Goal: Information Seeking & Learning: Learn about a topic

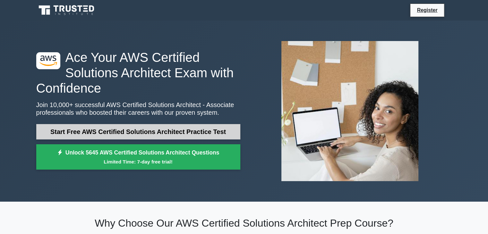
click at [156, 126] on link "Start Free AWS Certified Solutions Architect Practice Test" at bounding box center [138, 131] width 204 height 15
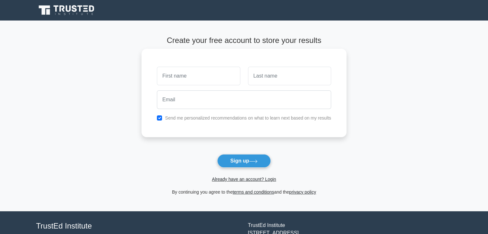
click at [192, 79] on input "text" at bounding box center [198, 76] width 83 height 19
type input "user"
click at [246, 83] on div "user" at bounding box center [244, 76] width 182 height 24
click at [257, 79] on input "text" at bounding box center [289, 76] width 83 height 19
type input "10"
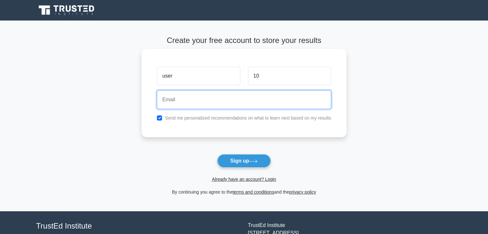
click at [261, 106] on input "email" at bounding box center [244, 100] width 174 height 19
type input "user10@gmail.com"
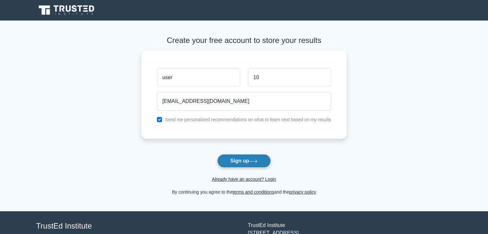
click at [241, 161] on button "Sign up" at bounding box center [244, 160] width 54 height 13
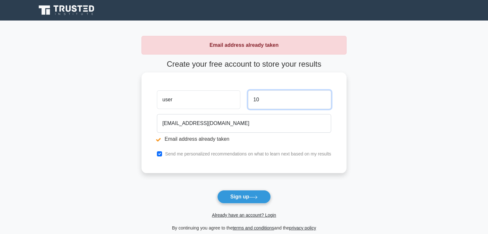
click at [262, 100] on input "10" at bounding box center [289, 100] width 83 height 19
type input "1"
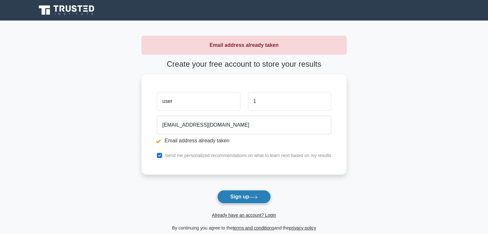
click at [249, 193] on button "Sign up" at bounding box center [244, 196] width 54 height 13
click at [166, 101] on input "user" at bounding box center [198, 100] width 83 height 19
click at [183, 100] on input "user" at bounding box center [198, 100] width 83 height 19
type input "userr"
click at [236, 196] on button "Sign up" at bounding box center [244, 196] width 54 height 13
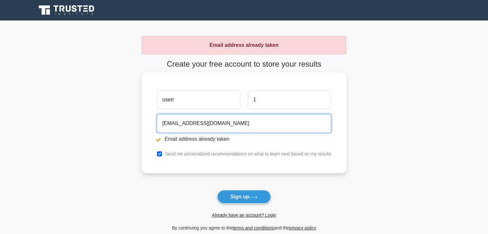
click at [176, 122] on input "user10@gmail.com" at bounding box center [244, 123] width 174 height 19
click at [177, 123] on input "user10@gmail.com" at bounding box center [244, 123] width 174 height 19
click at [173, 124] on input "user1@gmail.com" at bounding box center [244, 123] width 174 height 19
type input "userr1@gmail.com"
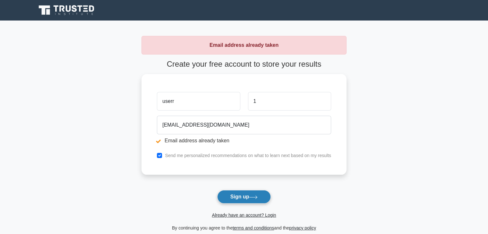
click at [257, 195] on button "Sign up" at bounding box center [244, 196] width 54 height 13
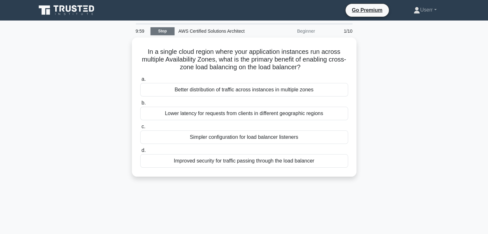
click at [169, 31] on link "Stop" at bounding box center [163, 31] width 24 height 8
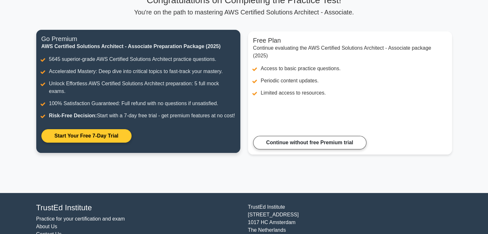
scroll to position [30, 0]
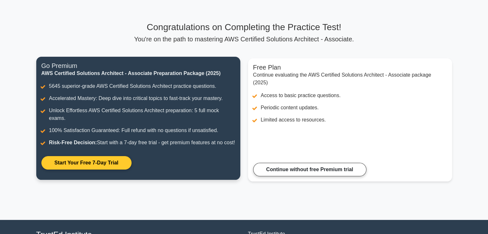
click at [89, 170] on link "Start Your Free 7-Day Trial" at bounding box center [86, 162] width 90 height 13
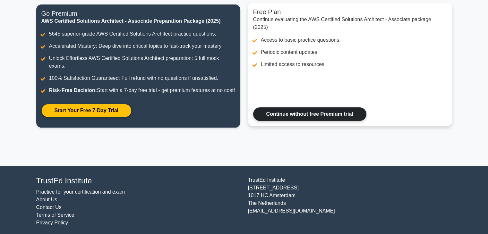
scroll to position [94, 0]
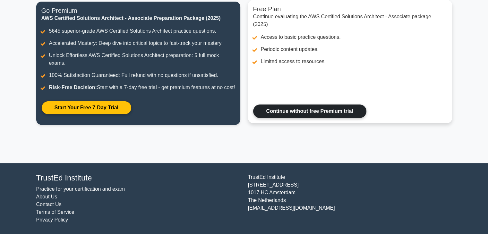
click at [287, 110] on link "Continue without free Premium trial" at bounding box center [309, 111] width 113 height 13
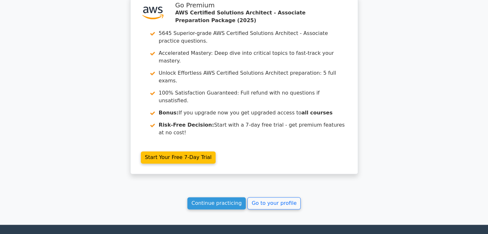
scroll to position [860, 0]
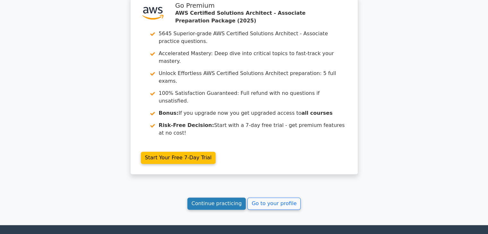
click at [225, 198] on link "Continue practicing" at bounding box center [216, 204] width 59 height 12
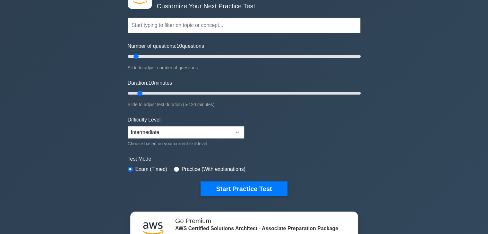
scroll to position [49, 0]
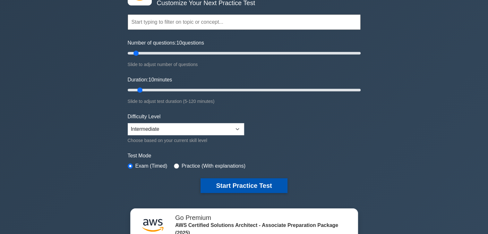
click at [236, 179] on button "Start Practice Test" at bounding box center [244, 186] width 87 height 15
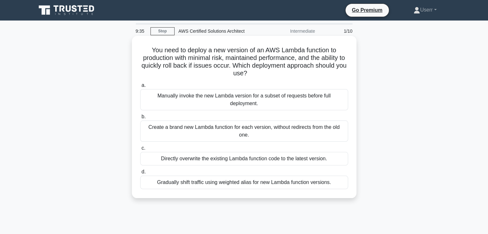
click at [248, 103] on div "Manually invoke the new Lambda version for a subset of requests before full dep…" at bounding box center [244, 99] width 208 height 21
click at [140, 88] on input "a. Manually invoke the new Lambda version for a subset of requests before full …" at bounding box center [140, 85] width 0 height 4
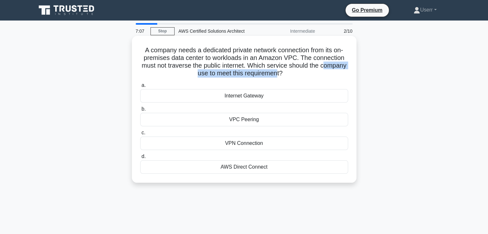
drag, startPoint x: 186, startPoint y: 73, endPoint x: 291, endPoint y: 79, distance: 105.1
click at [291, 79] on div "A company needs a dedicated private network connection from its on-premises dat…" at bounding box center [245, 110] width 220 height 142
click at [293, 74] on h5 "A company needs a dedicated private network connection from its on-premises dat…" at bounding box center [244, 61] width 209 height 31
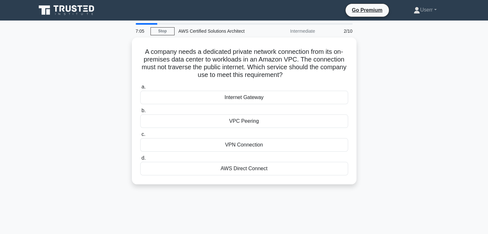
drag, startPoint x: 299, startPoint y: 74, endPoint x: 130, endPoint y: 41, distance: 171.8
click at [130, 41] on div "A company needs a dedicated private network connection from its on-premises dat…" at bounding box center [244, 115] width 424 height 155
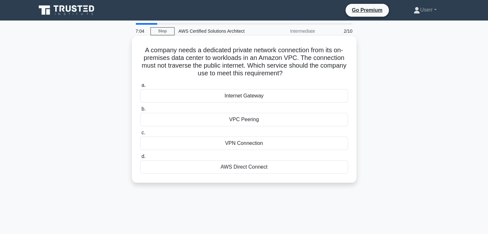
click at [291, 71] on icon ".spinner_0XTQ{transform-origin:center;animation:spinner_y6GP .75s linear infini…" at bounding box center [287, 74] width 8 height 8
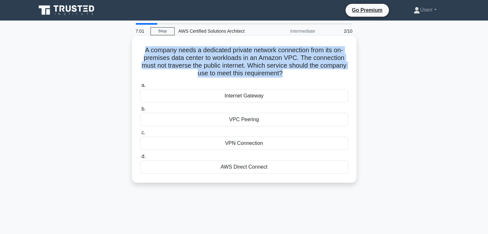
drag, startPoint x: 296, startPoint y: 71, endPoint x: 138, endPoint y: 51, distance: 159.2
click at [138, 51] on div "A company needs a dedicated private network connection from its on-premises dat…" at bounding box center [245, 110] width 220 height 142
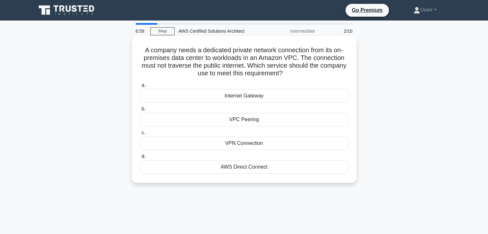
click at [299, 70] on h5 "A company needs a dedicated private network connection from its on-premises dat…" at bounding box center [244, 61] width 209 height 31
drag, startPoint x: 301, startPoint y: 57, endPoint x: 308, endPoint y: 74, distance: 17.8
click at [308, 74] on h5 "A company needs a dedicated private network connection from its on-premises dat…" at bounding box center [244, 61] width 209 height 31
click at [291, 73] on icon ".spinner_0XTQ{transform-origin:center;animation:spinner_y6GP .75s linear infini…" at bounding box center [287, 74] width 8 height 8
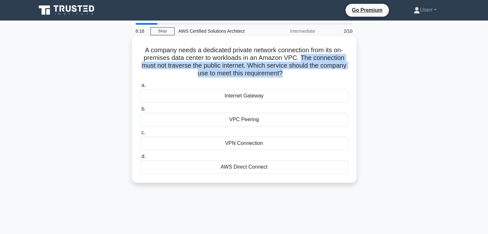
drag, startPoint x: 302, startPoint y: 58, endPoint x: 297, endPoint y: 74, distance: 15.7
click at [297, 74] on h5 "A company needs a dedicated private network connection from its on-premises dat…" at bounding box center [244, 61] width 209 height 31
